Goal: Task Accomplishment & Management: Use online tool/utility

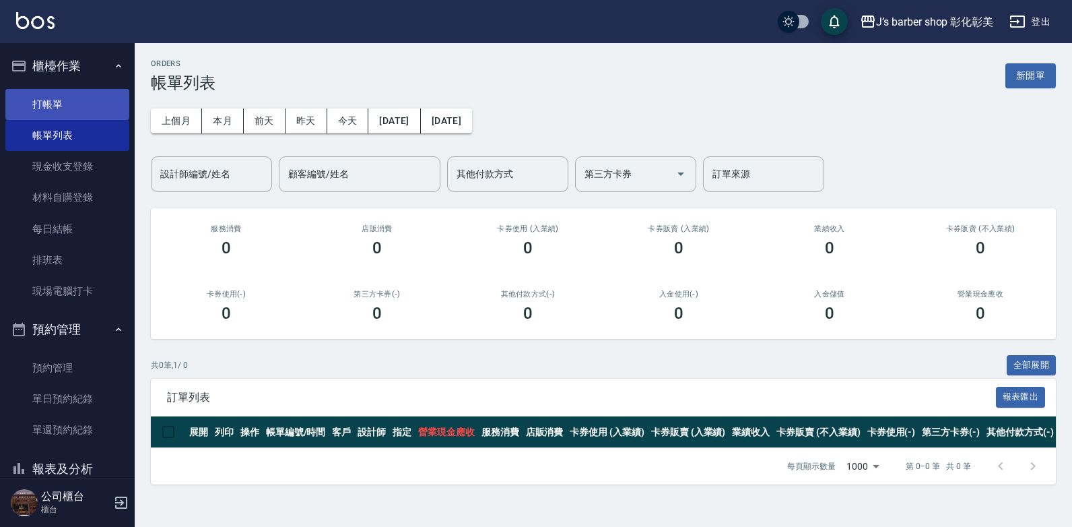
click at [71, 104] on link "打帳單" at bounding box center [67, 104] width 124 height 31
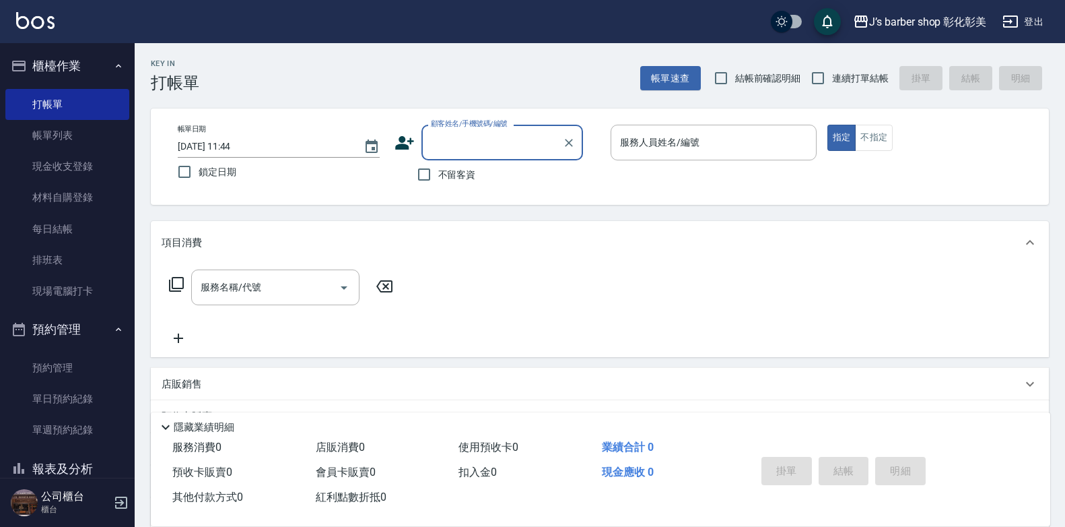
click at [249, 149] on input "[DATE] 11:44" at bounding box center [264, 146] width 172 height 22
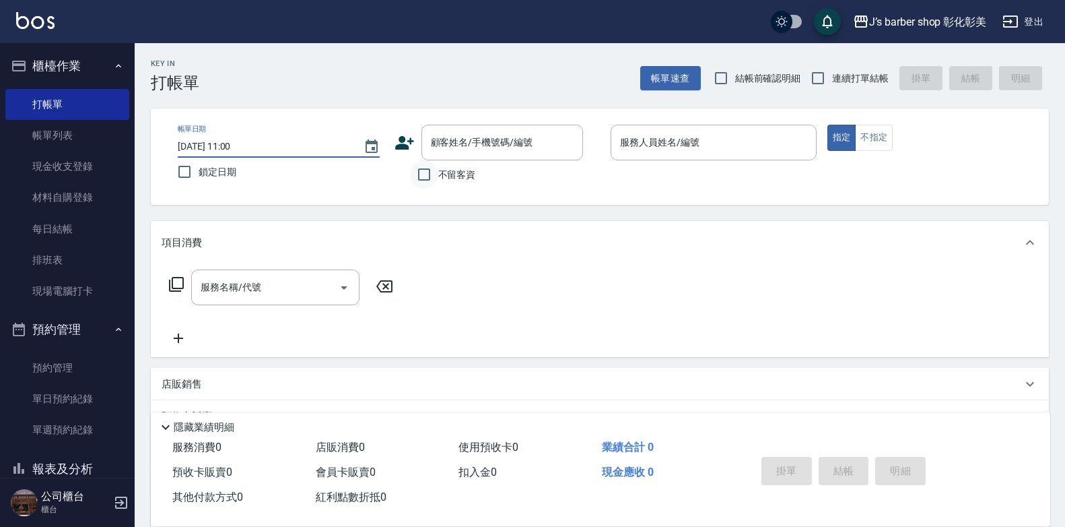
type input "[DATE] 11:00"
click at [426, 174] on input "不留客資" at bounding box center [424, 174] width 28 height 28
click at [426, 176] on input "不留客資" at bounding box center [424, 174] width 28 height 28
checkbox input "true"
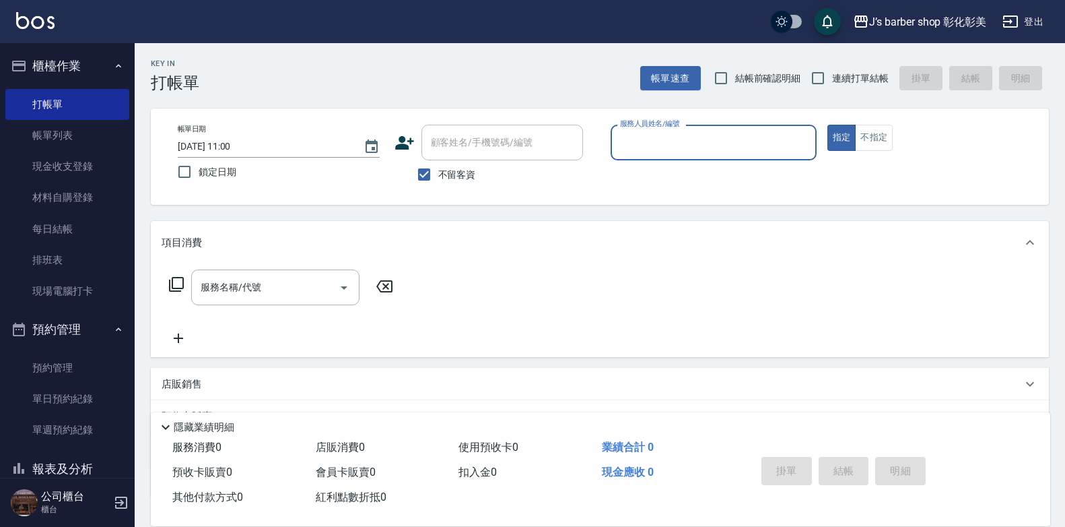
click at [647, 148] on input "服務人員姓名/編號" at bounding box center [714, 143] width 194 height 24
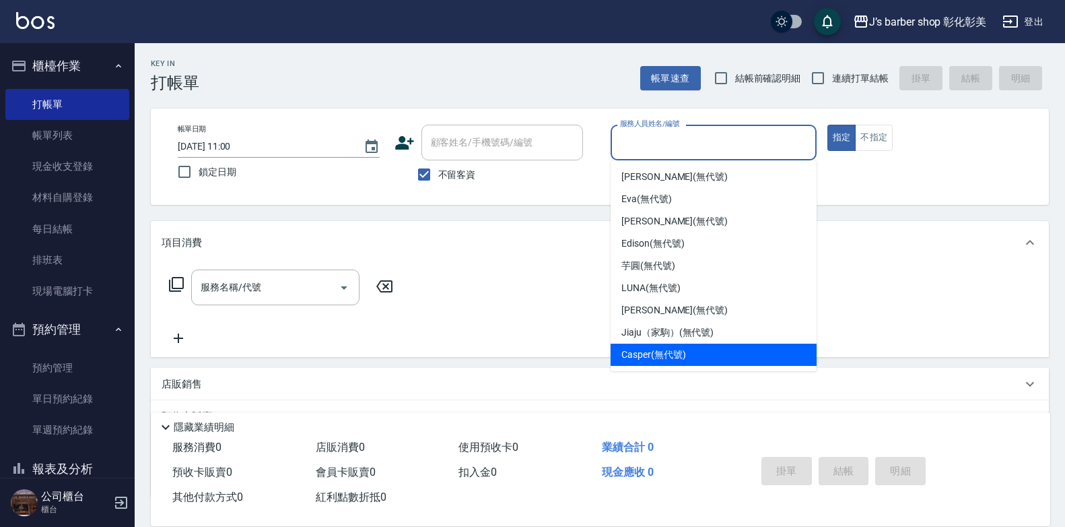
click at [638, 347] on div "Casper (無代號)" at bounding box center [714, 354] width 206 height 22
type input "Casper(無代號)"
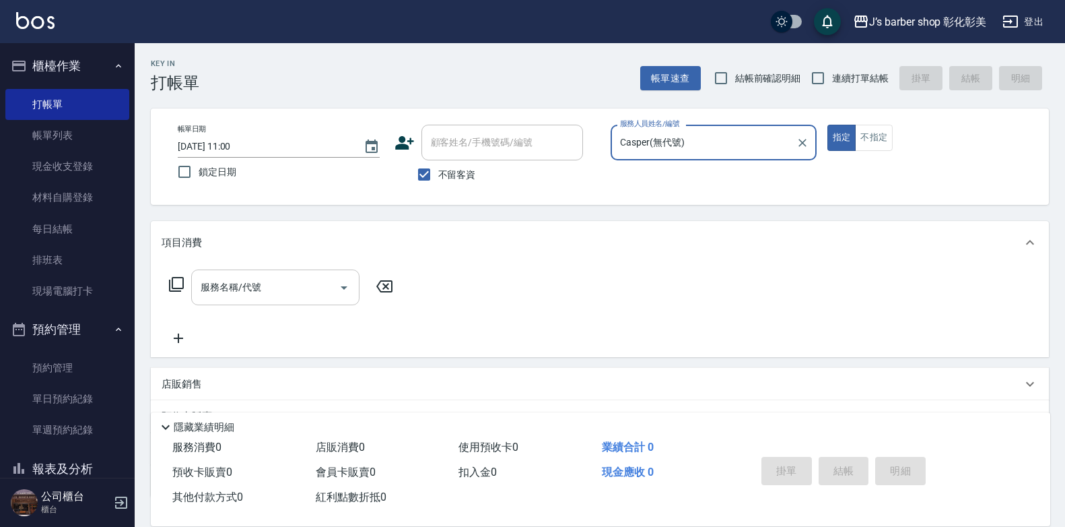
click at [211, 281] on div "服務名稱/代號 服務名稱/代號" at bounding box center [275, 287] width 168 height 36
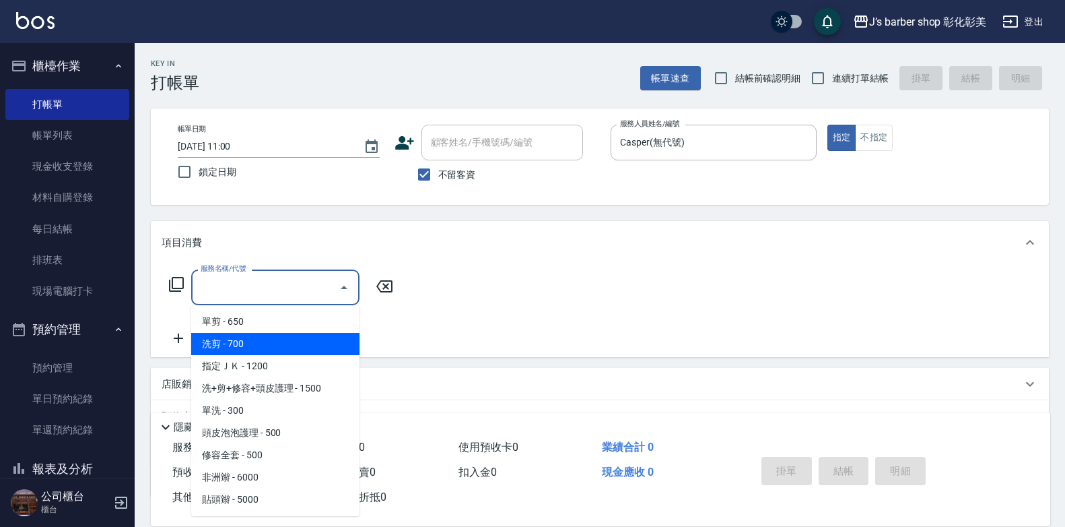
click at [253, 336] on span "洗剪 - 700" at bounding box center [275, 344] width 168 height 22
type input "洗剪(101)"
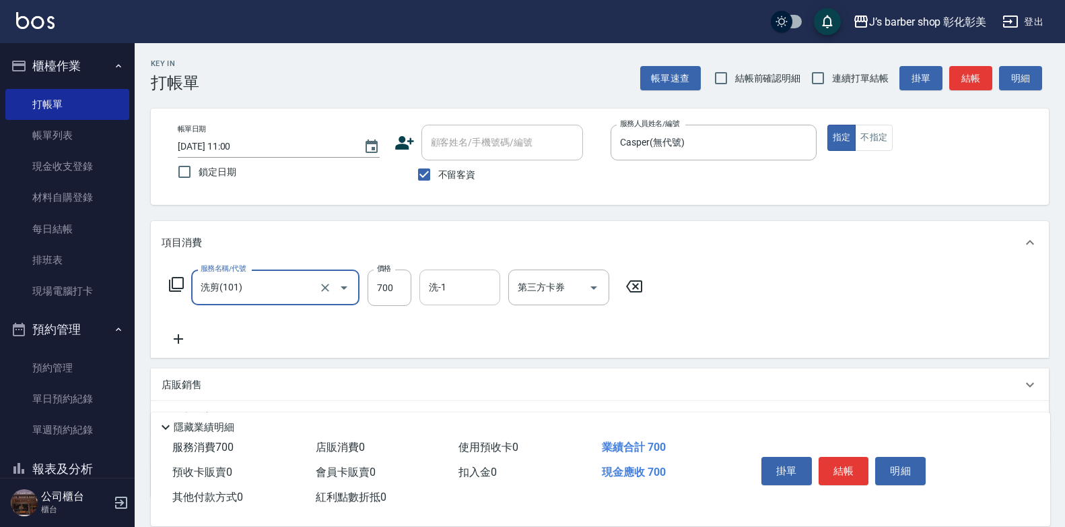
click at [434, 294] on div "洗-1 洗-1" at bounding box center [460, 287] width 81 height 36
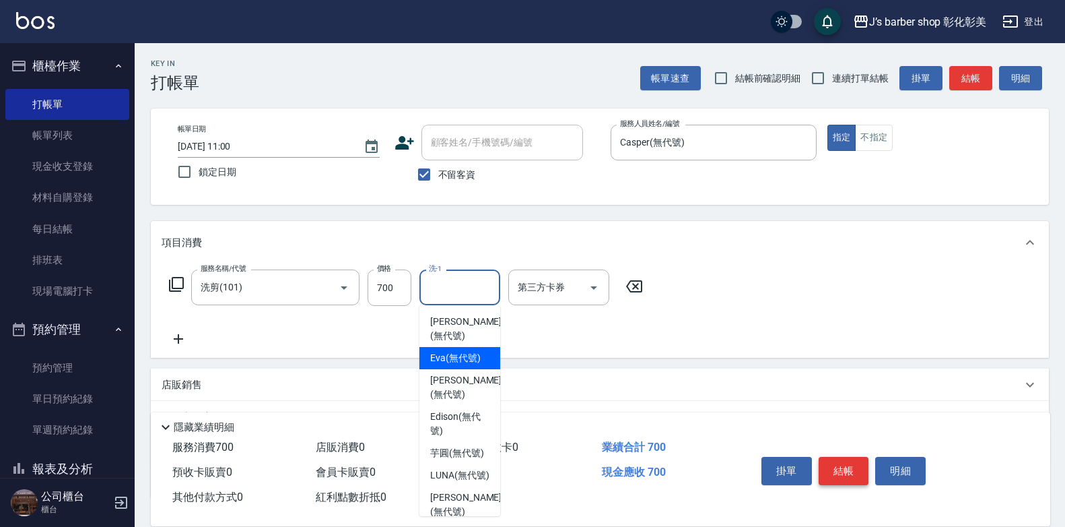
click at [836, 464] on button "結帳" at bounding box center [844, 471] width 51 height 28
